Goal: Task Accomplishment & Management: Complete application form

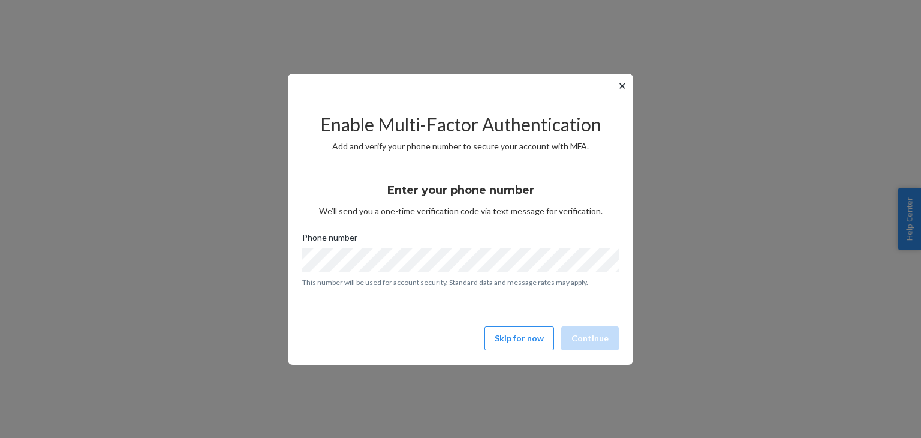
click at [517, 334] on button "Skip for now" at bounding box center [519, 338] width 70 height 24
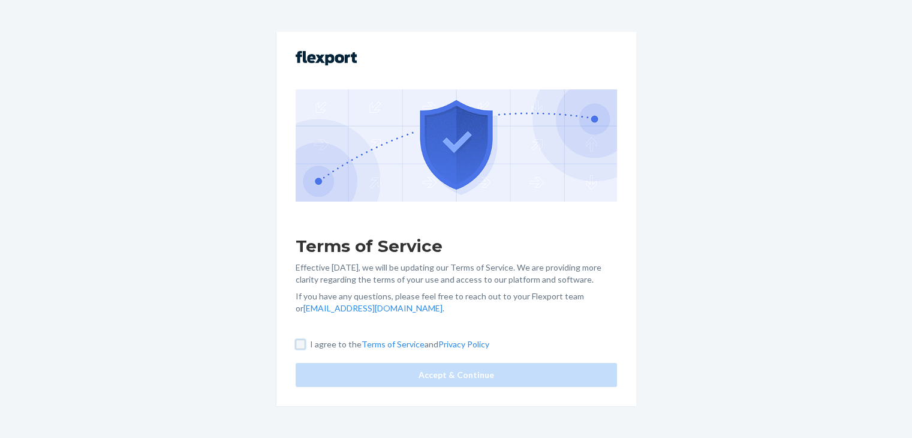
click at [303, 344] on input "I agree to the Terms of Service and Privacy Policy" at bounding box center [301, 344] width 10 height 10
checkbox input "true"
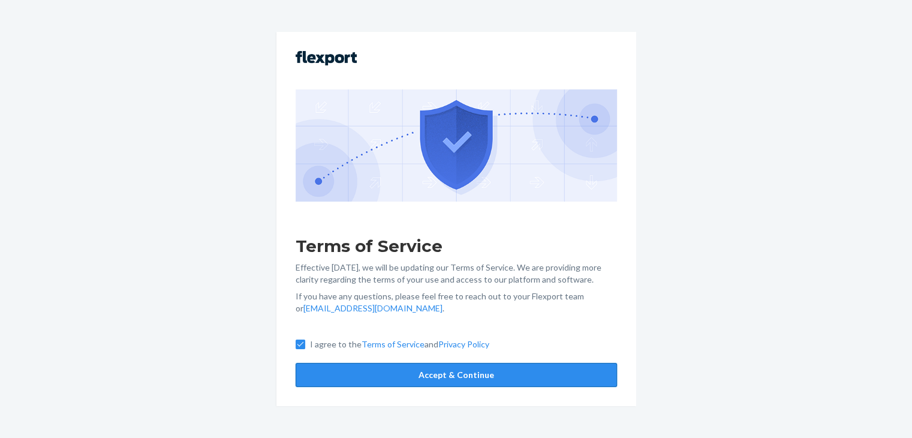
click at [415, 369] on button "Accept & Continue" at bounding box center [456, 375] width 321 height 24
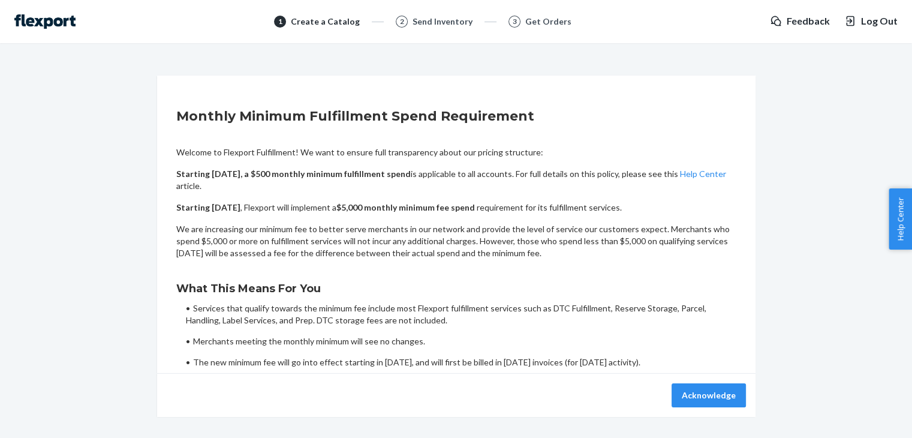
click at [43, 20] on img at bounding box center [44, 21] width 61 height 14
